Goal: Task Accomplishment & Management: Manage account settings

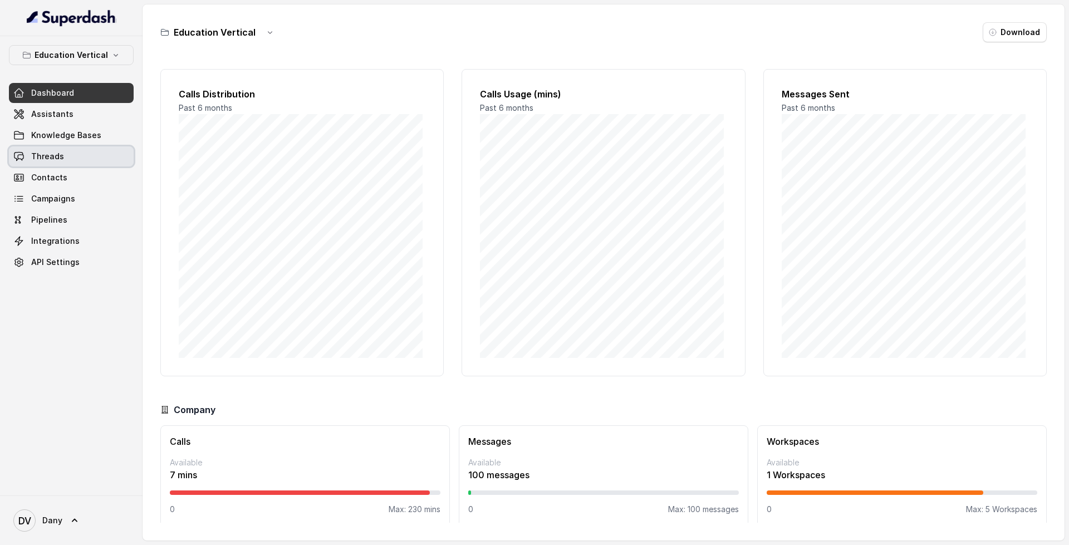
click at [80, 156] on link "Threads" at bounding box center [71, 156] width 125 height 20
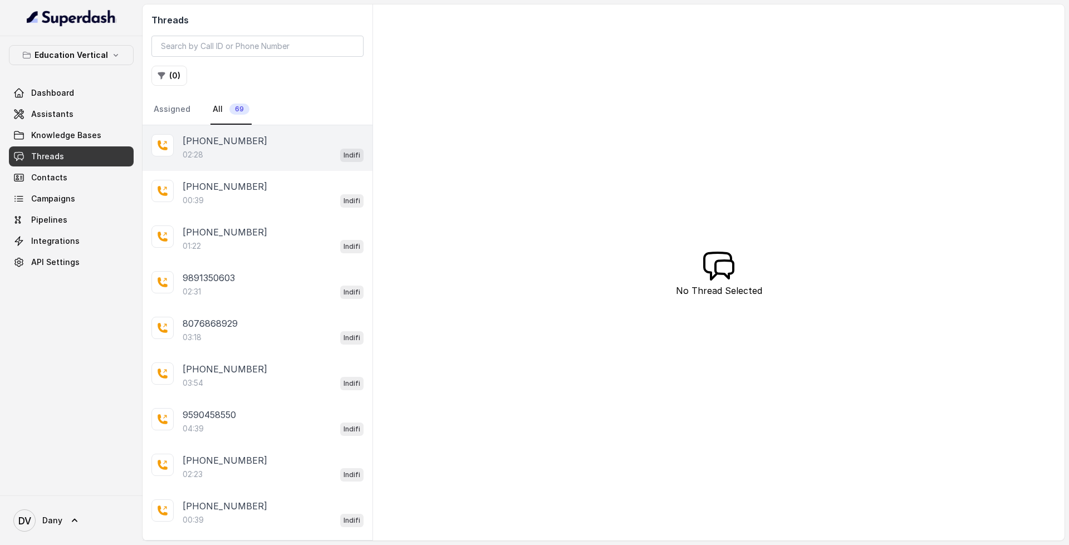
click at [246, 155] on div "02:28 Indifi" at bounding box center [273, 155] width 181 height 14
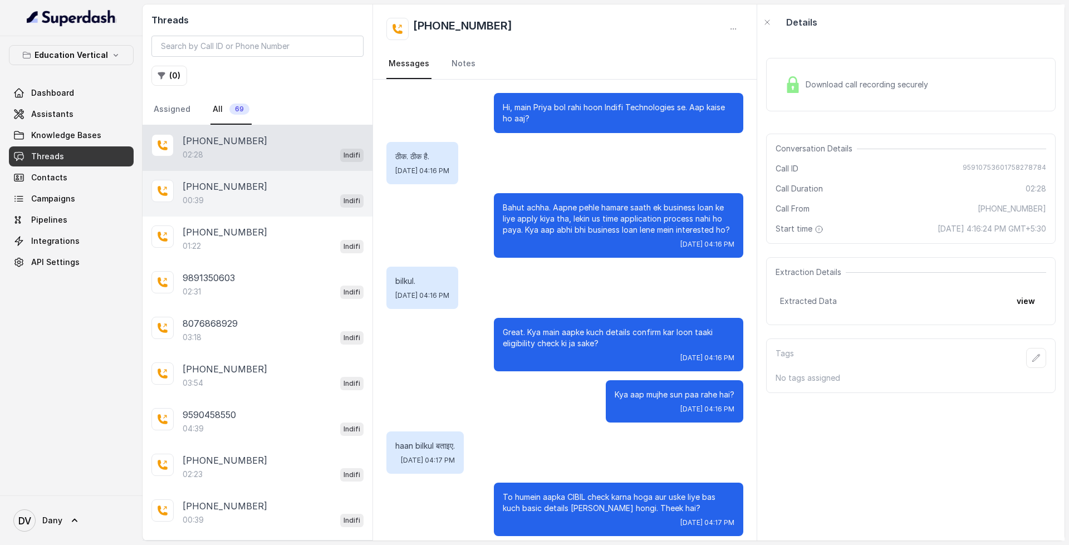
scroll to position [1123, 0]
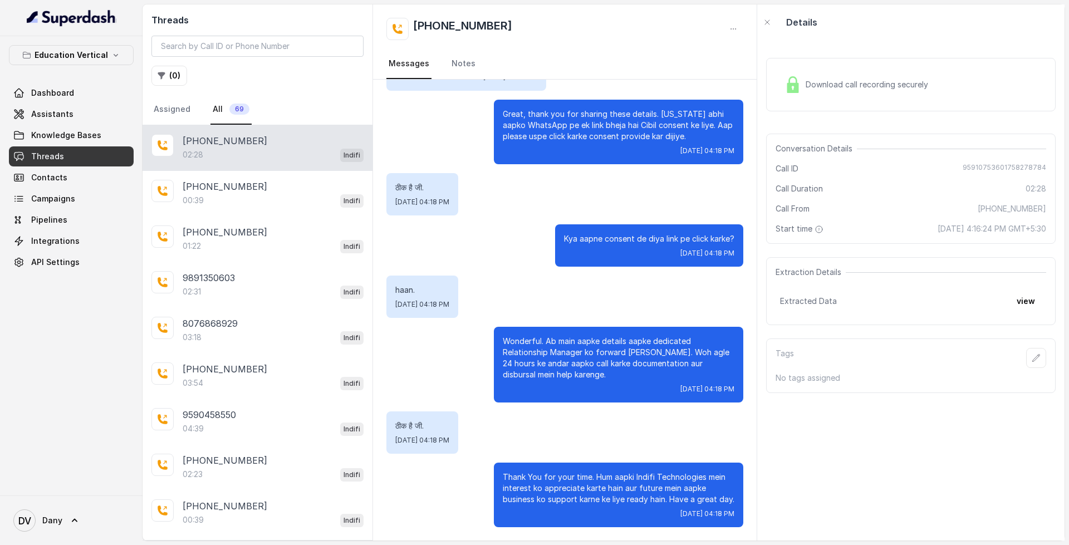
click at [884, 85] on span "Download call recording securely" at bounding box center [869, 84] width 127 height 11
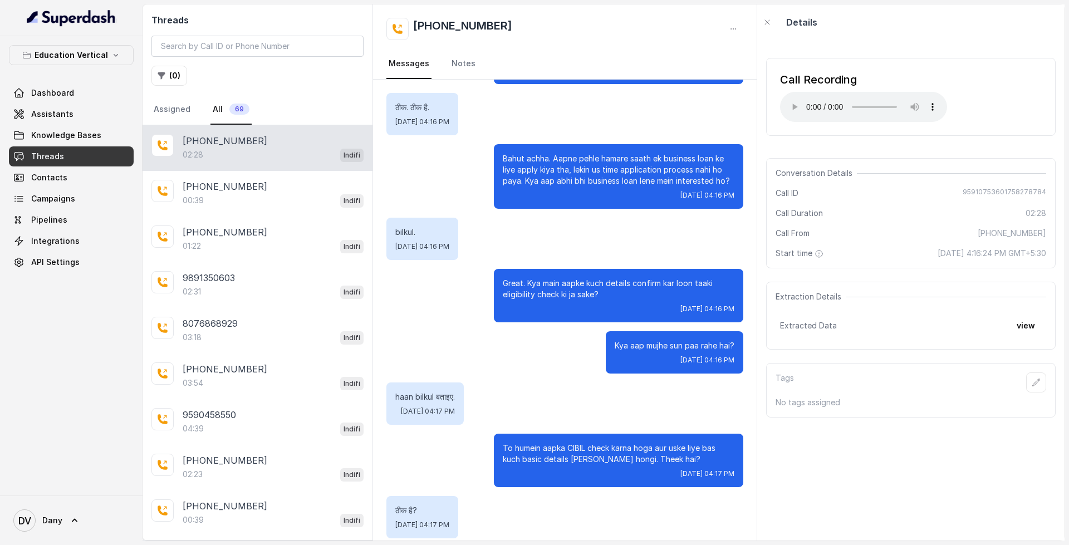
scroll to position [0, 0]
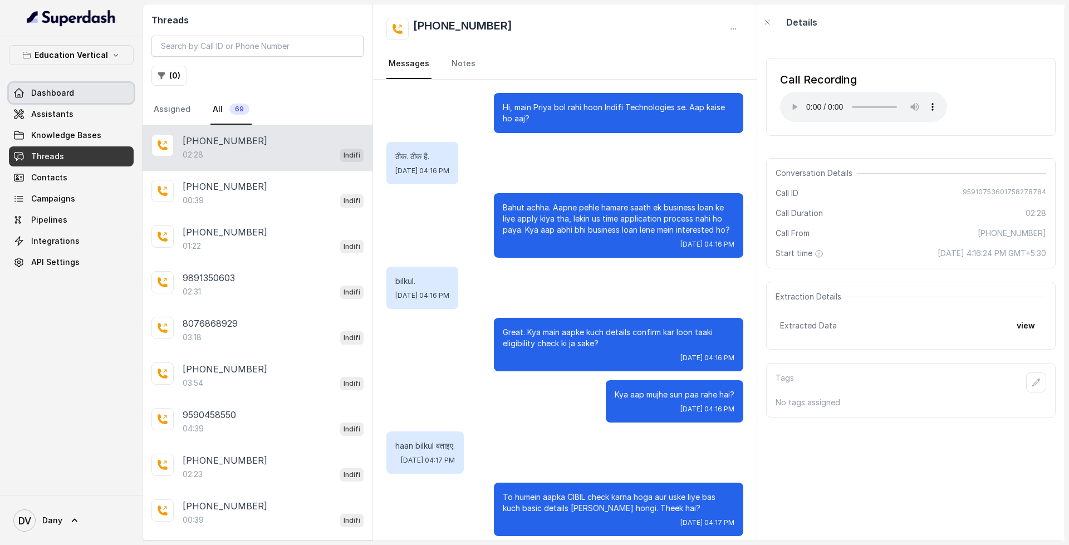
drag, startPoint x: 46, startPoint y: 87, endPoint x: 71, endPoint y: 89, distance: 25.1
click at [46, 87] on span "Dashboard" at bounding box center [52, 92] width 43 height 11
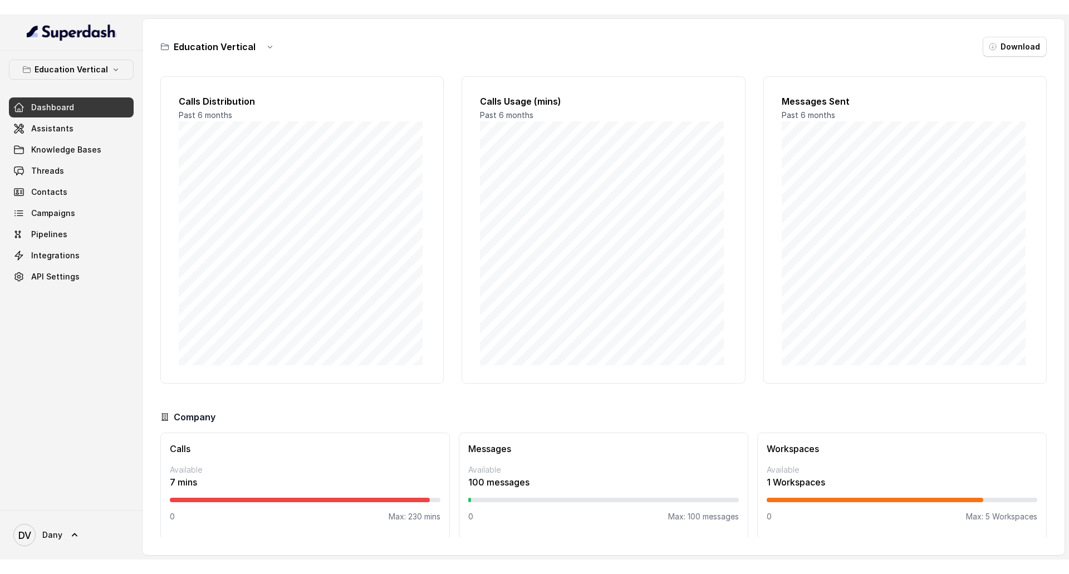
scroll to position [9, 0]
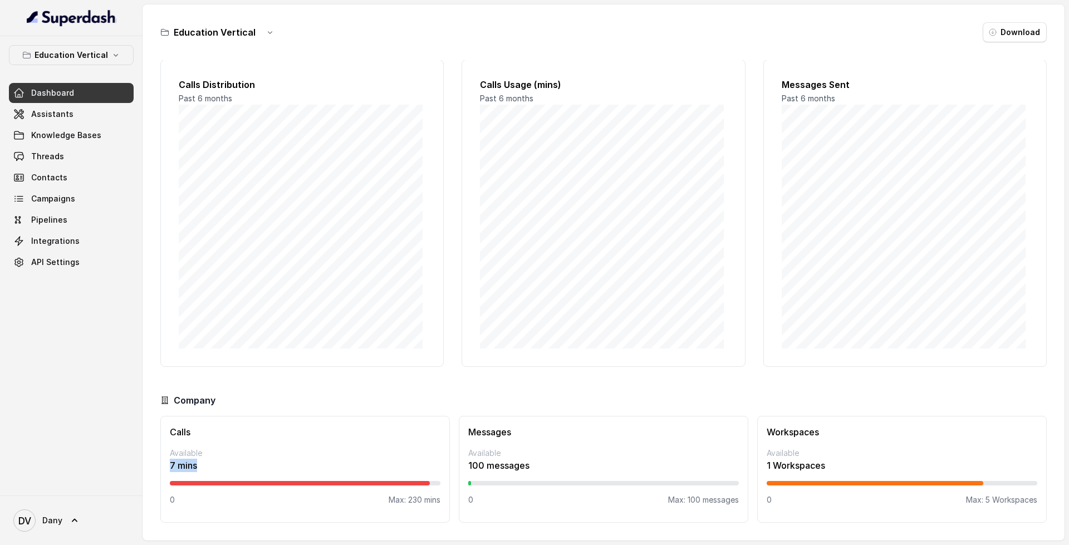
drag, startPoint x: 168, startPoint y: 463, endPoint x: 192, endPoint y: 470, distance: 24.9
click at [202, 465] on div "Calls Available 7 mins 0 Max: 230 mins" at bounding box center [305, 469] width 290 height 107
click at [196, 463] on p "7 mins" at bounding box center [305, 465] width 271 height 13
drag, startPoint x: 196, startPoint y: 464, endPoint x: 168, endPoint y: 471, distance: 29.2
click at [168, 471] on div "Calls Available 7 mins 0 Max: 230 mins" at bounding box center [305, 469] width 290 height 107
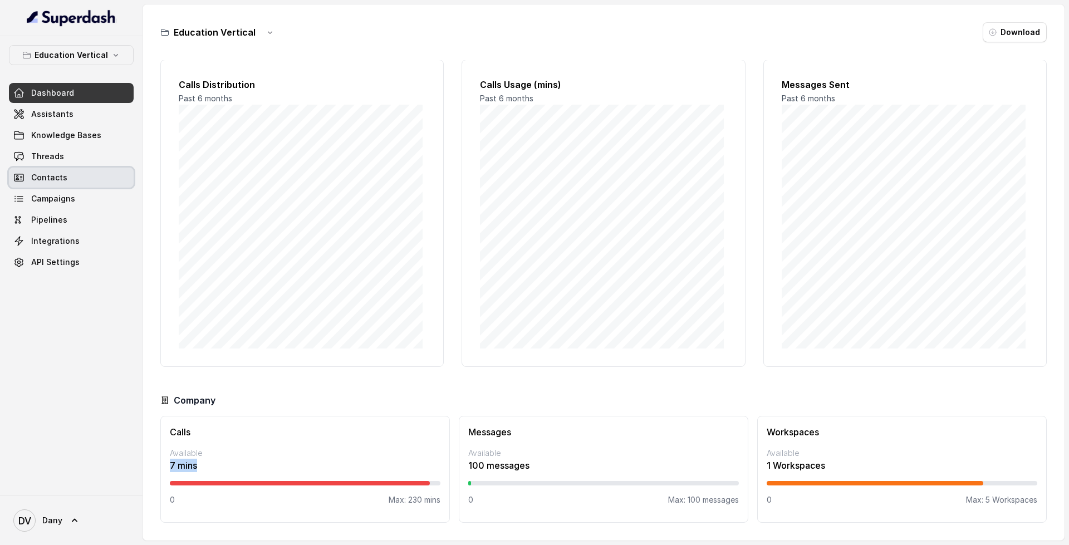
click at [82, 179] on link "Contacts" at bounding box center [71, 178] width 125 height 20
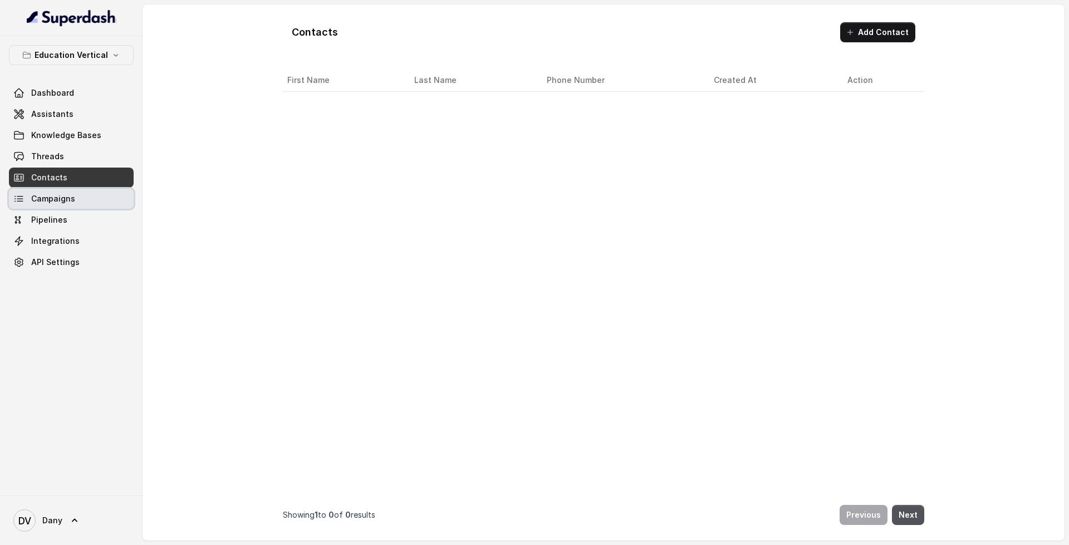
click at [82, 208] on link "Campaigns" at bounding box center [71, 199] width 125 height 20
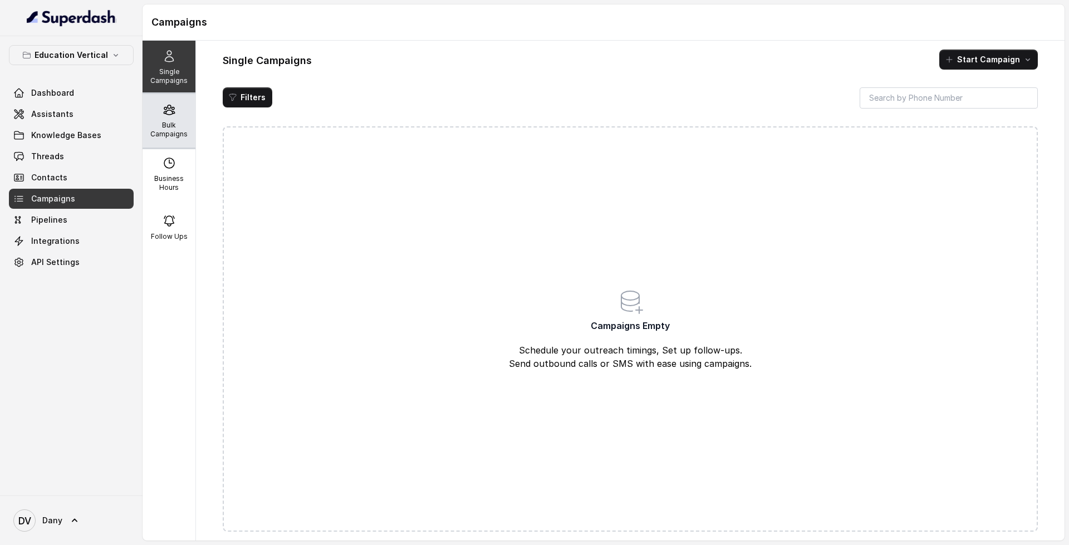
click at [173, 116] on div "Bulk Campaigns" at bounding box center [169, 120] width 53 height 53
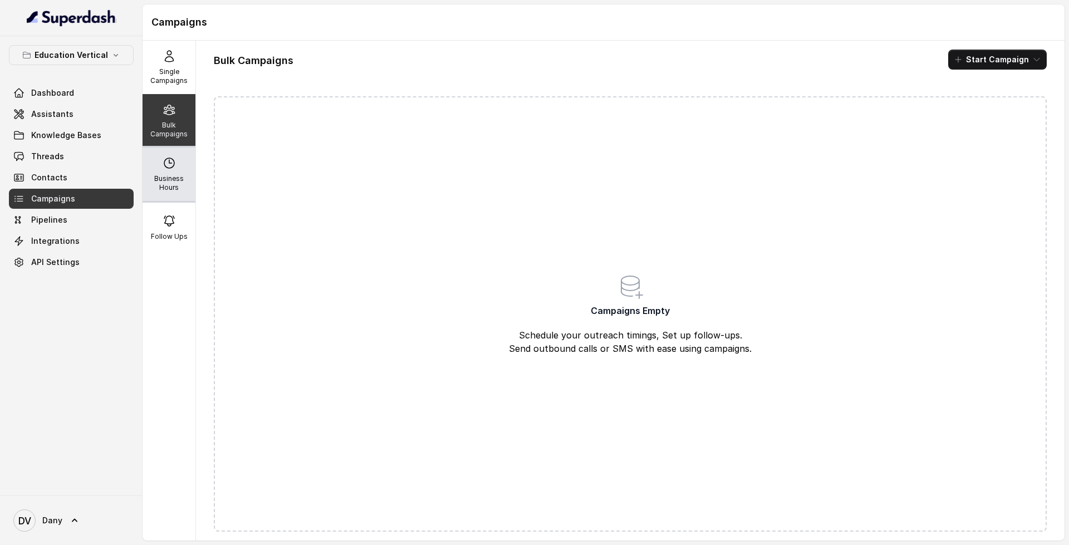
click at [182, 170] on div "Business Hours" at bounding box center [169, 174] width 53 height 53
select select "UTC"
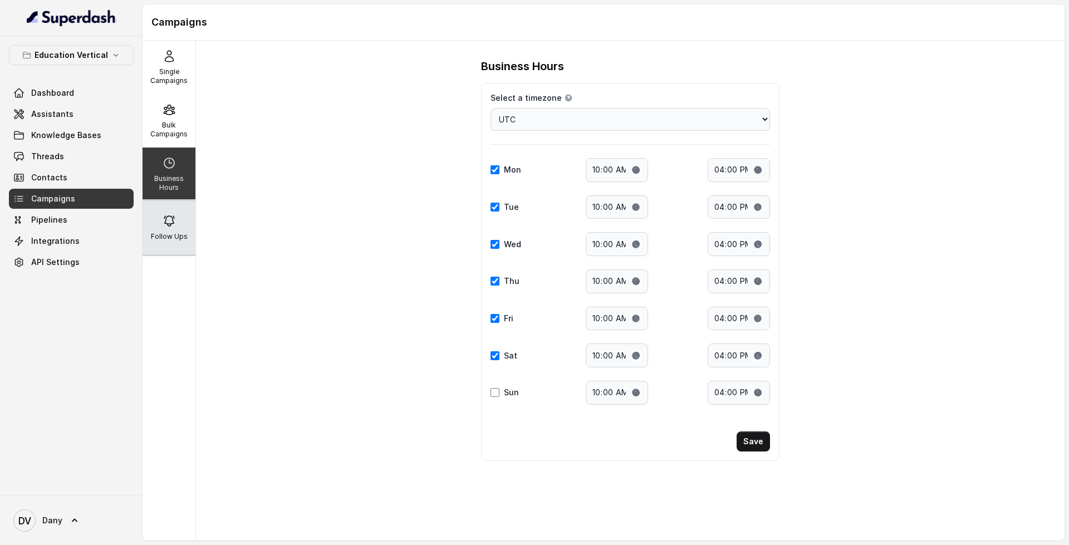
click at [172, 248] on div "Follow Ups" at bounding box center [169, 227] width 53 height 53
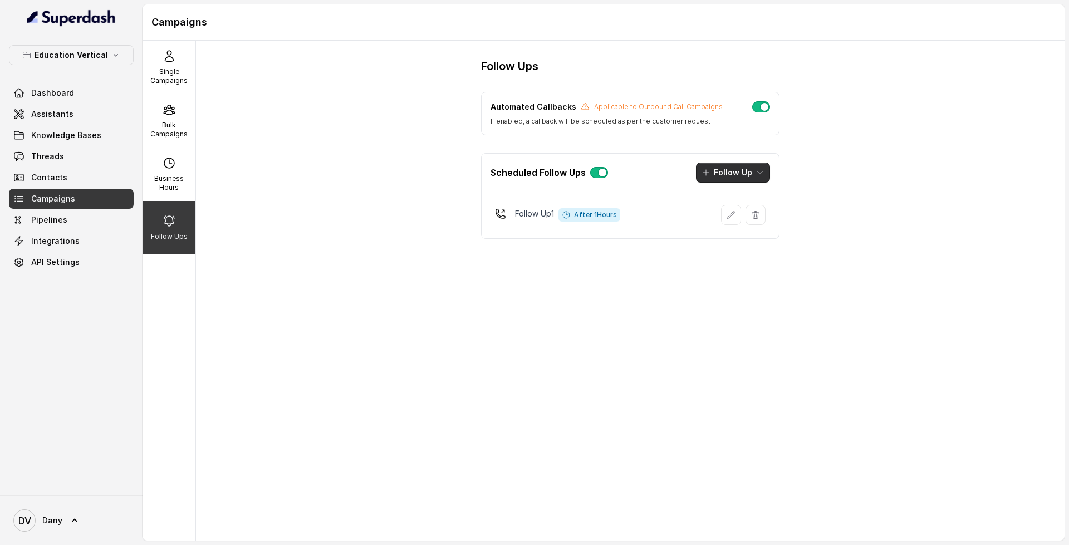
click at [746, 174] on button "Follow Up" at bounding box center [733, 173] width 74 height 20
click at [90, 89] on main "Campaigns Single Campaigns Bulk Campaigns Business Hours Follow Ups Follow Ups …" at bounding box center [534, 272] width 1069 height 545
click at [91, 94] on link "Dashboard" at bounding box center [71, 93] width 125 height 20
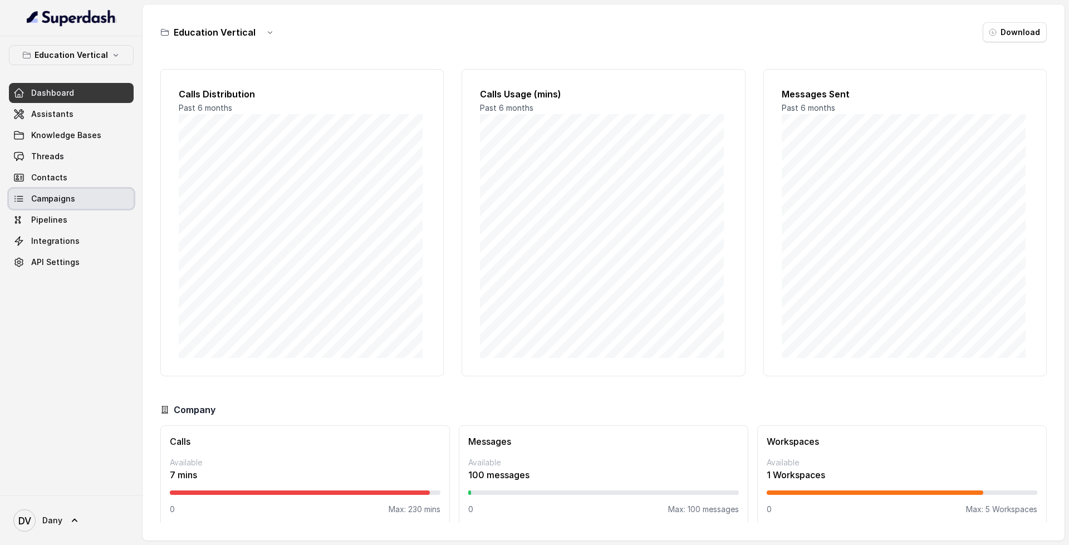
click at [107, 207] on link "Campaigns" at bounding box center [71, 199] width 125 height 20
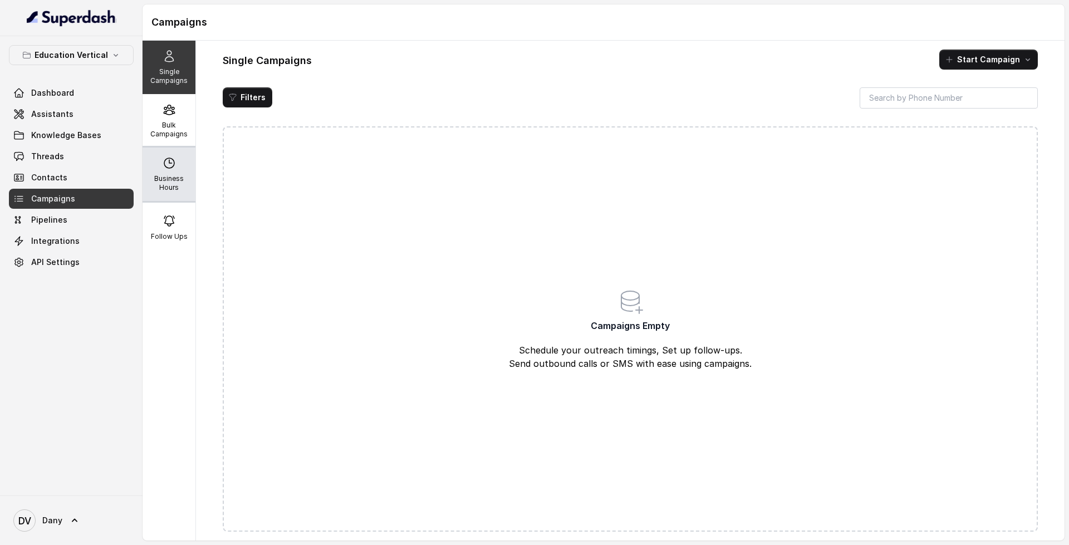
click at [182, 199] on div "Business Hours" at bounding box center [169, 174] width 53 height 53
select select "UTC"
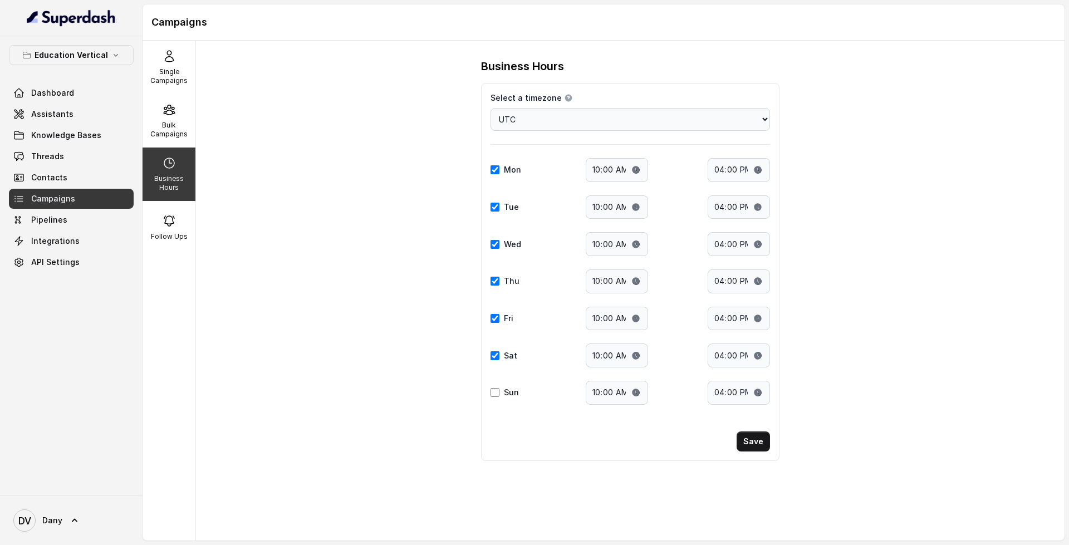
click at [195, 189] on div "Single Campaigns Bulk Campaigns Business Hours Follow Ups" at bounding box center [169, 291] width 53 height 500
click at [174, 220] on div "Follow Ups" at bounding box center [169, 227] width 53 height 53
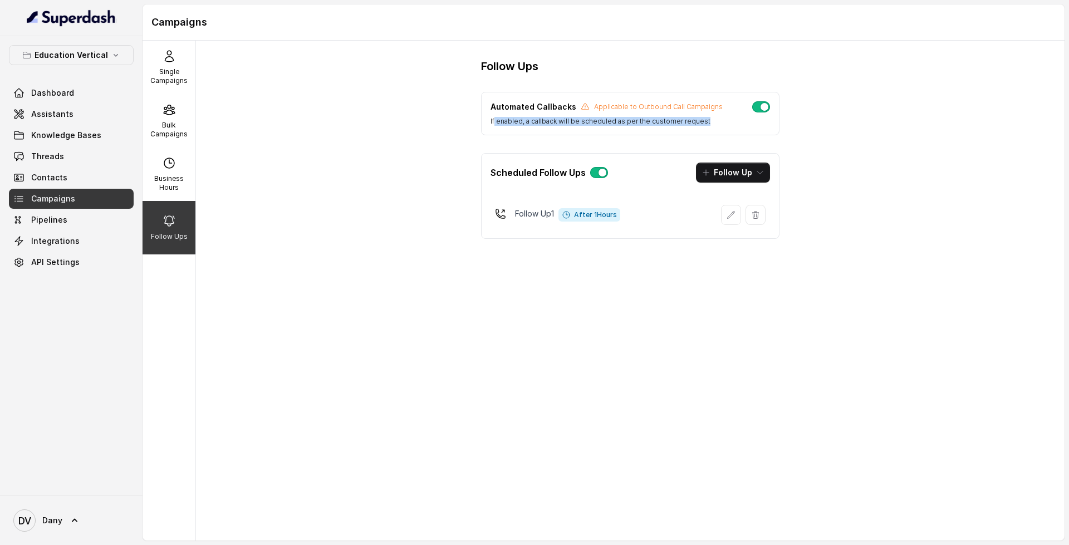
drag, startPoint x: 495, startPoint y: 118, endPoint x: 706, endPoint y: 130, distance: 211.4
click at [706, 130] on div "Automated Callbacks Applicable to Outbound Call Campaigns If enabled, a callbac…" at bounding box center [630, 113] width 299 height 43
click at [707, 126] on div "Automated Callbacks Applicable to Outbound Call Campaigns If enabled, a callbac…" at bounding box center [630, 113] width 299 height 43
drag, startPoint x: 707, startPoint y: 123, endPoint x: 422, endPoint y: 141, distance: 285.7
click at [422, 143] on div "Follow Ups Automated Callbacks Applicable to Outbound Call Campaigns If enabled…" at bounding box center [630, 291] width 869 height 500
